Goal: Task Accomplishment & Management: Manage account settings

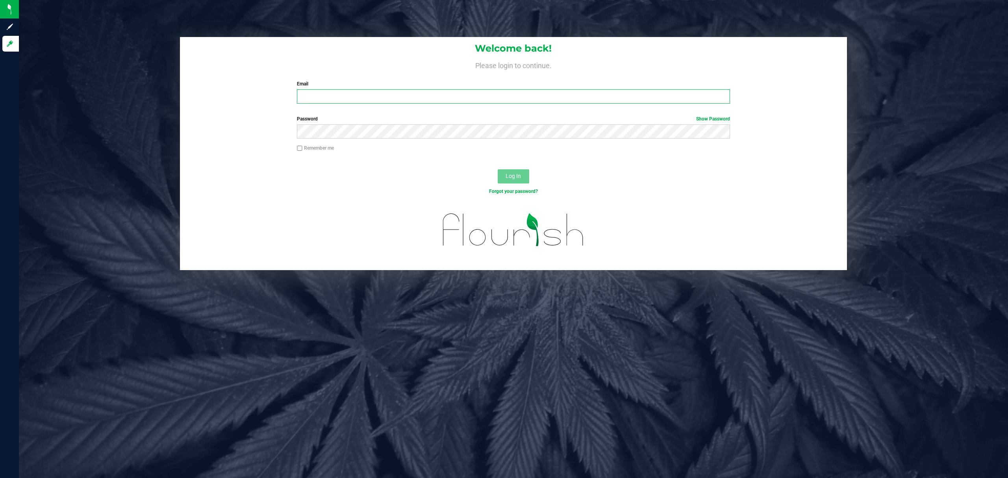
click at [361, 102] on input "Email" at bounding box center [513, 96] width 433 height 14
click at [498, 169] on button "Log In" at bounding box center [514, 176] width 32 height 14
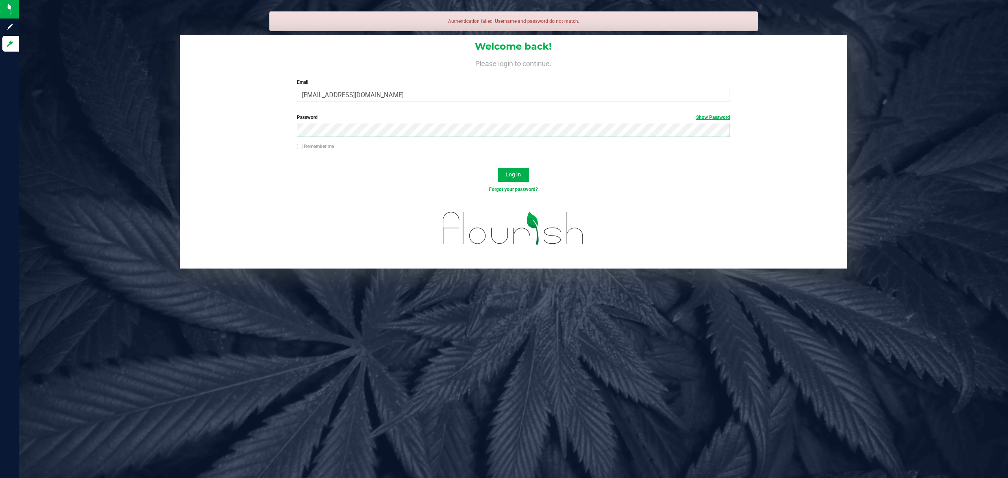
click at [498, 168] on button "Log In" at bounding box center [514, 175] width 32 height 14
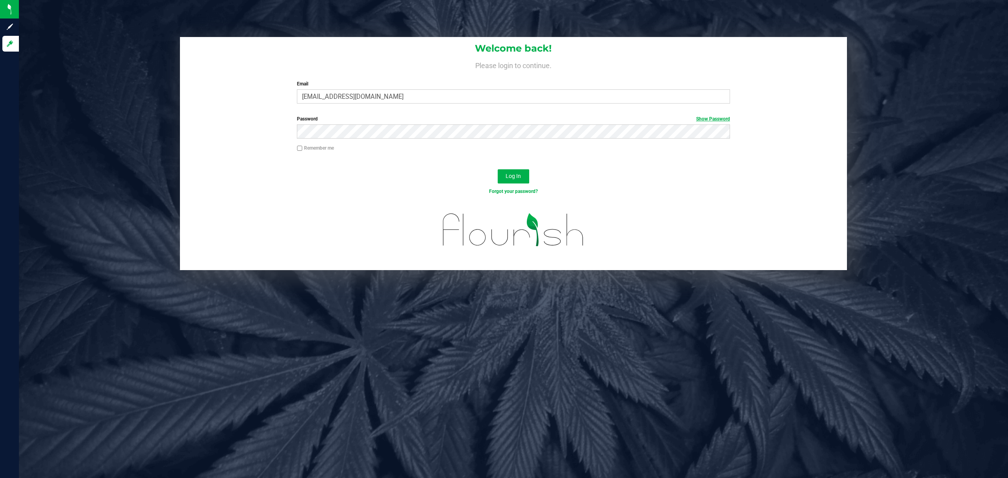
click at [722, 119] on link "Show Password" at bounding box center [713, 119] width 34 height 6
click at [523, 172] on button "Log In" at bounding box center [514, 176] width 32 height 14
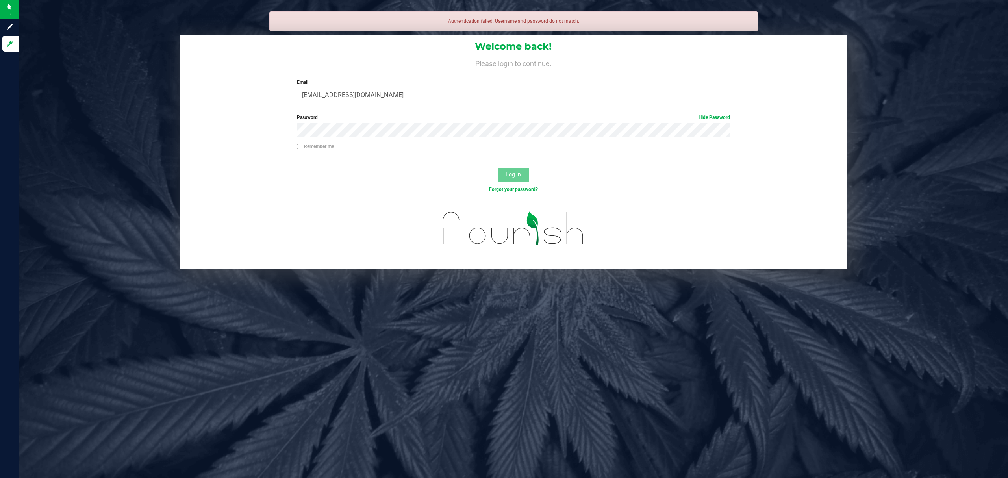
click at [389, 95] on input "mevans@liveparalllel.com" at bounding box center [513, 95] width 433 height 14
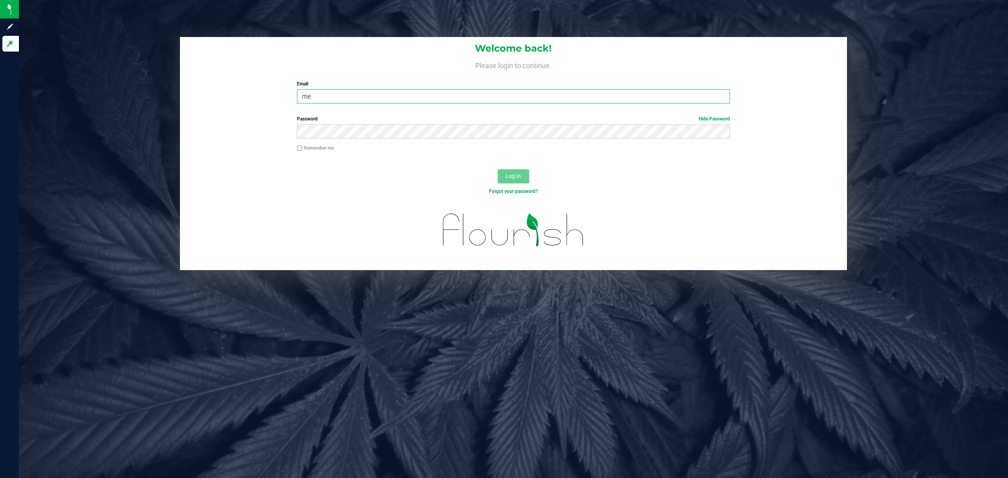
type input "m"
type input "[EMAIL_ADDRESS][DOMAIN_NAME]"
click at [498, 169] on button "Log In" at bounding box center [514, 176] width 32 height 14
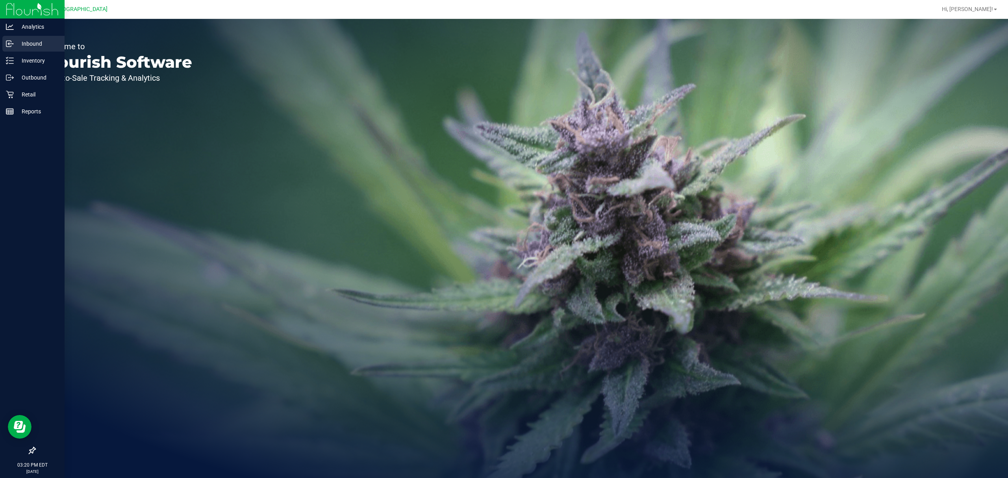
click at [24, 44] on p "Inbound" at bounding box center [37, 43] width 47 height 9
